Goal: Transaction & Acquisition: Download file/media

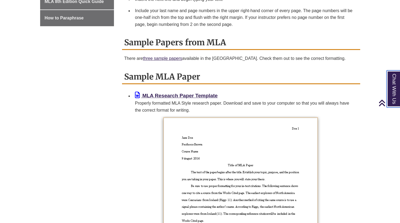
scroll to position [409, 0]
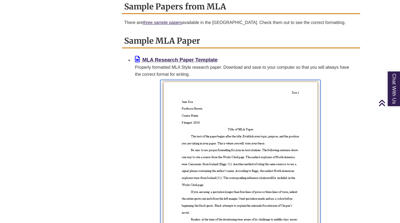
click at [292, 94] on img at bounding box center [240, 169] width 160 height 178
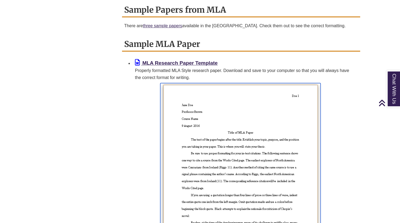
scroll to position [406, 0]
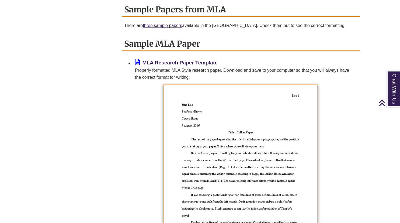
click at [203, 68] on div "Properly formatted MLA Style research paper. Download and save to your computer…" at bounding box center [245, 74] width 221 height 14
click at [189, 67] on div "Properly formatted MLA Style research paper. Download and save to your computer…" at bounding box center [245, 74] width 221 height 14
click at [199, 63] on b "MLA Research Paper Template" at bounding box center [179, 63] width 75 height 6
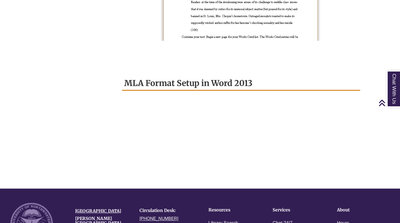
scroll to position [637, 0]
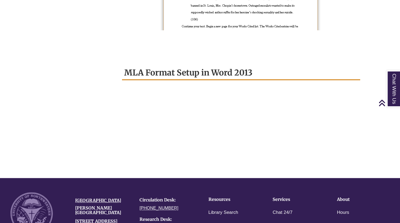
click at [299, 95] on div at bounding box center [241, 128] width 234 height 87
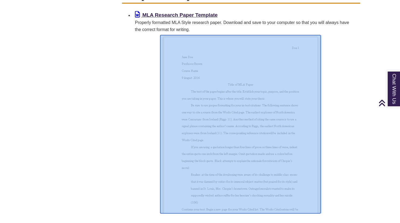
scroll to position [454, 0]
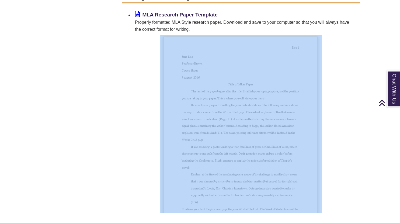
click at [348, 141] on p at bounding box center [241, 124] width 234 height 178
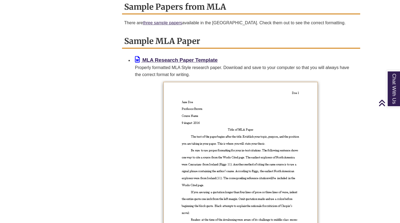
scroll to position [405, 0]
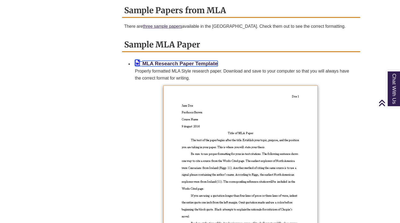
click at [195, 66] on b "MLA Research Paper Template" at bounding box center [179, 64] width 75 height 6
click at [206, 64] on b "MLA Research Paper Template" at bounding box center [179, 64] width 75 height 6
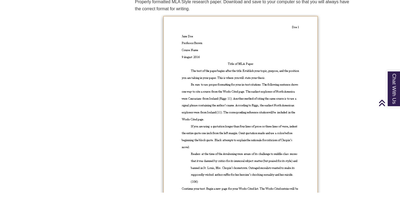
scroll to position [478, 0]
